Goal: Communication & Community: Answer question/provide support

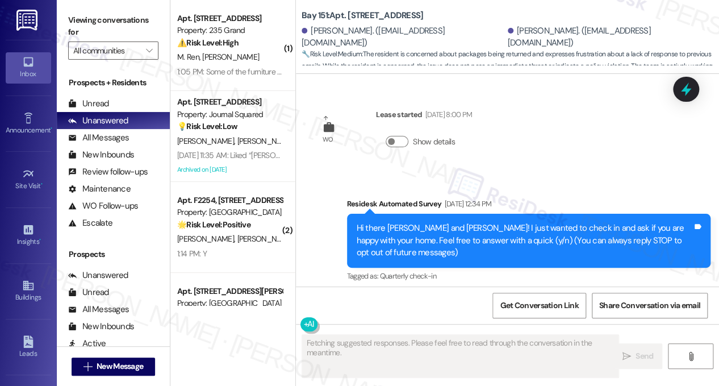
scroll to position [22560, 0]
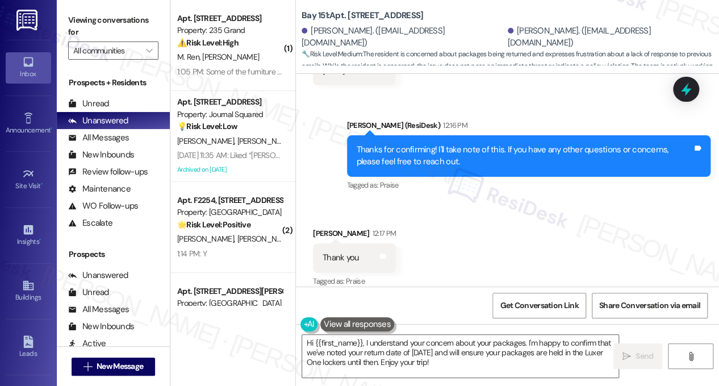
drag, startPoint x: 436, startPoint y: 234, endPoint x: 570, endPoint y: 233, distance: 134.1
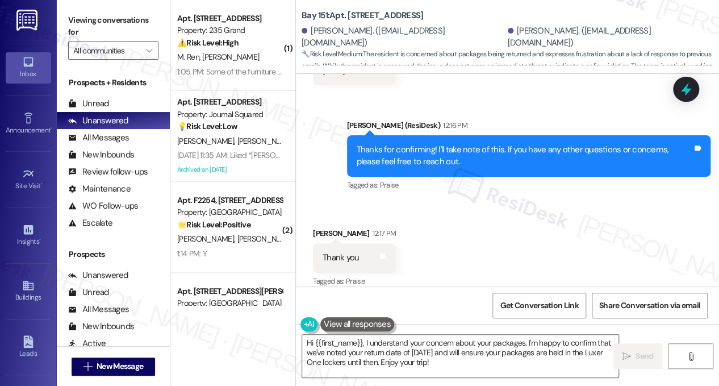
click at [321, 35] on div "[PERSON_NAME]. ([EMAIL_ADDRESS][DOMAIN_NAME])" at bounding box center [403, 37] width 203 height 24
copy div "[PERSON_NAME]"
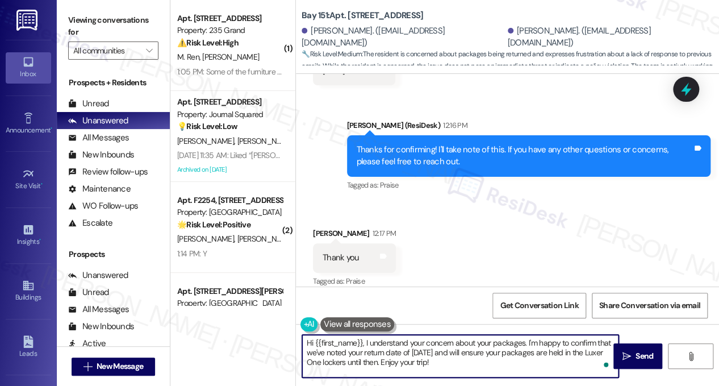
drag, startPoint x: 316, startPoint y: 343, endPoint x: 362, endPoint y: 339, distance: 46.7
click at [362, 339] on textarea "Hi {{first_name}}, I understand your concern about your packages. I'm happy to …" at bounding box center [460, 356] width 316 height 43
paste textarea "[PERSON_NAME]"
drag, startPoint x: 459, startPoint y: 365, endPoint x: 339, endPoint y: 343, distance: 122.6
click at [339, 343] on textarea "Hi [PERSON_NAME], I understand your concern about your packages. I'm happy to c…" at bounding box center [460, 356] width 316 height 43
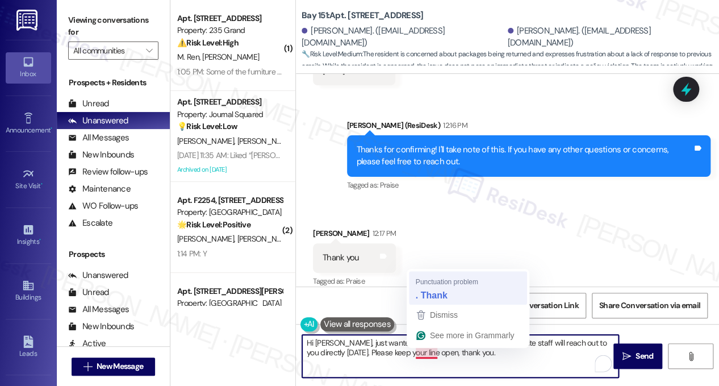
type textarea "Hi [PERSON_NAME], just wanted to share with you that one of our site staff will…"
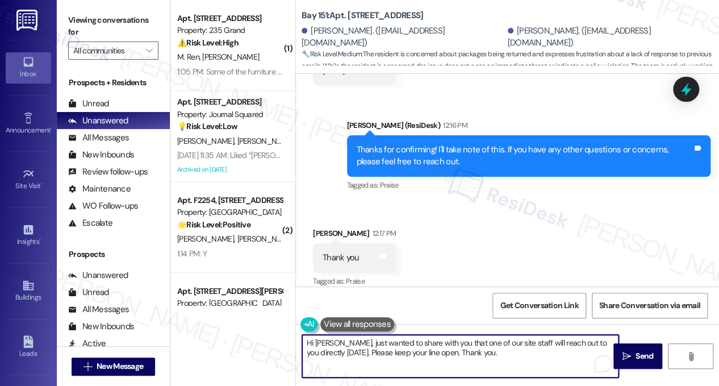
click at [439, 351] on textarea "Hi [PERSON_NAME], just wanted to share with you that one of our site staff will…" at bounding box center [460, 356] width 316 height 43
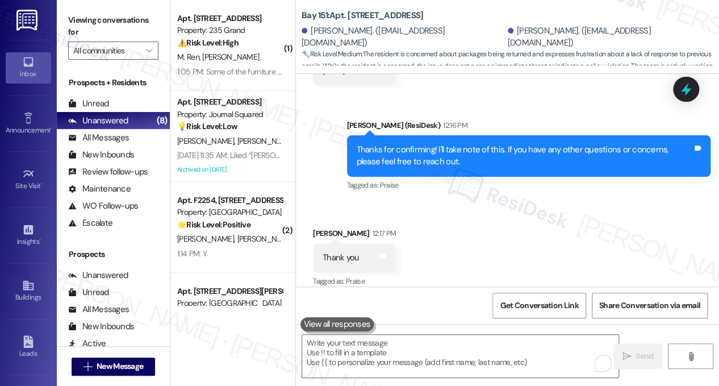
drag, startPoint x: 115, startPoint y: 19, endPoint x: 127, endPoint y: 28, distance: 15.0
click at [115, 19] on label "Viewing conversations for" at bounding box center [113, 26] width 90 height 30
click at [432, 347] on textarea "To enrich screen reader interactions, please activate Accessibility in Grammarl…" at bounding box center [460, 356] width 316 height 43
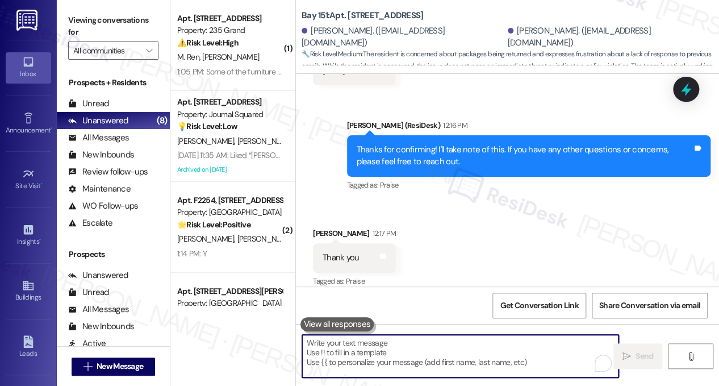
paste textarea "Hi [PERSON_NAME], just wanted to share with you that one of our site staff will…"
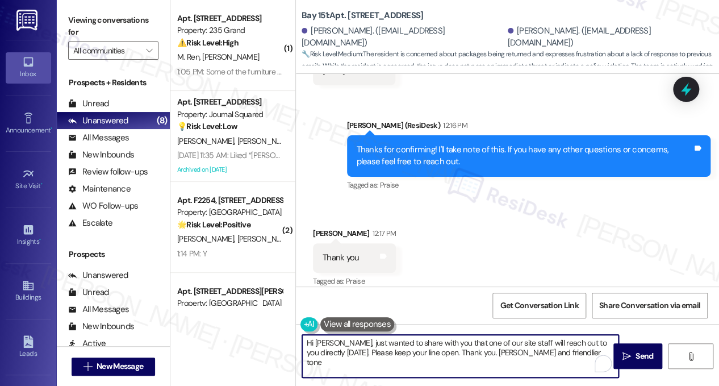
click at [410, 347] on textarea "Hi [PERSON_NAME], just wanted to share with you that one of our site staff will…" at bounding box center [460, 356] width 316 height 43
click at [516, 350] on textarea "Hi [PERSON_NAME], just wanted to share with you that one of our site staff will…" at bounding box center [460, 356] width 316 height 43
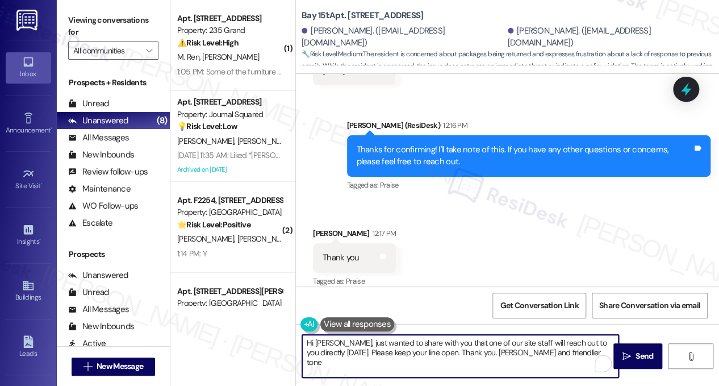
click at [516, 350] on textarea "Hi [PERSON_NAME], just wanted to share with you that one of our site staff will…" at bounding box center [460, 356] width 316 height 43
click at [563, 357] on textarea "Hi [PERSON_NAME], just wanted to share with you that one of our site staff will…" at bounding box center [460, 356] width 316 height 43
drag, startPoint x: 545, startPoint y: 354, endPoint x: 452, endPoint y: 355, distance: 93.7
click at [452, 355] on textarea "Hi [PERSON_NAME], just wanted to share with you that one of our site staff will…" at bounding box center [460, 356] width 316 height 43
type textarea "Hi [PERSON_NAME], just wanted to share with you that one of our site staff will…"
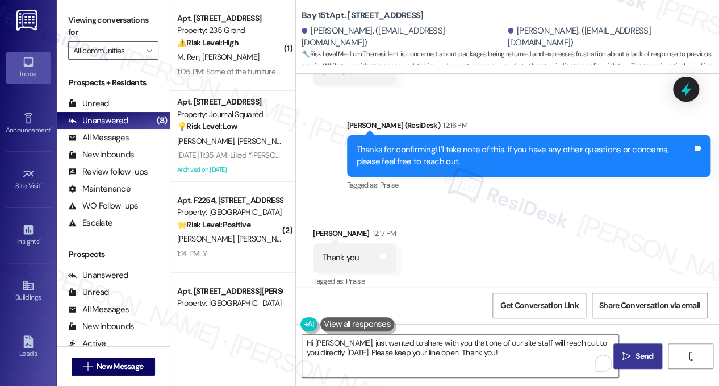
click at [620, 352] on span " Send" at bounding box center [638, 356] width 36 height 12
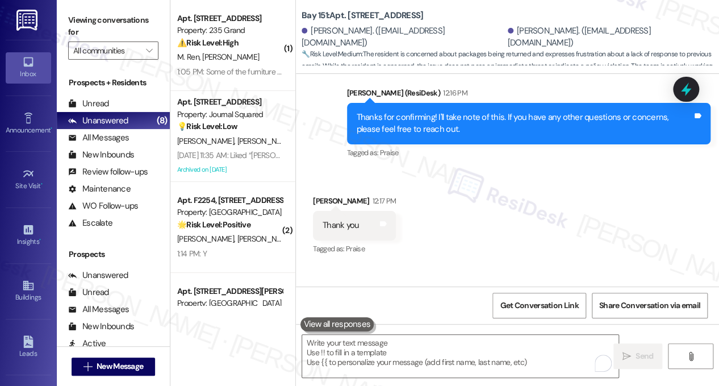
scroll to position [22651, 0]
